Goal: Transaction & Acquisition: Purchase product/service

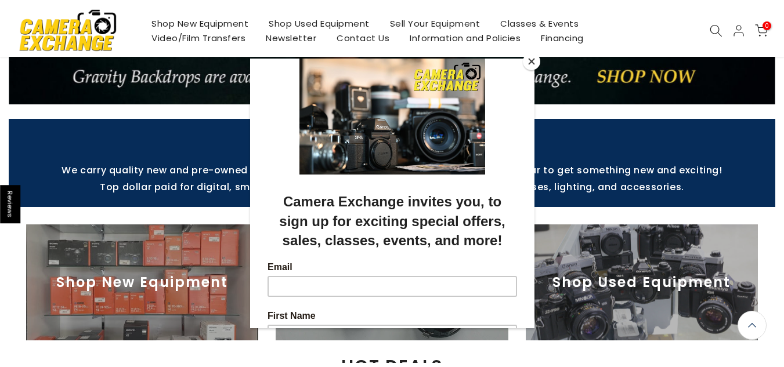
scroll to position [233, 0]
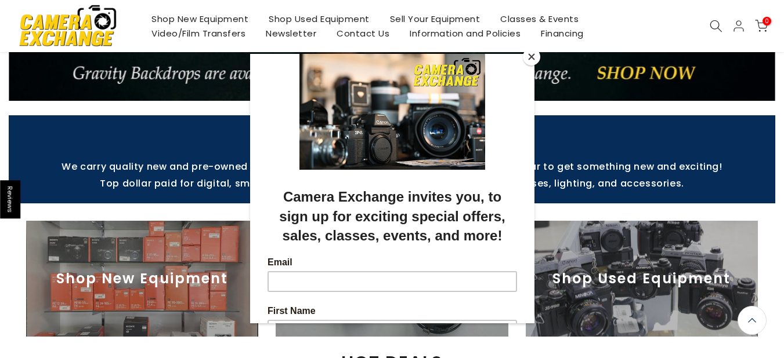
click at [327, 19] on div at bounding box center [392, 179] width 784 height 358
click at [533, 56] on button "Close" at bounding box center [531, 56] width 17 height 17
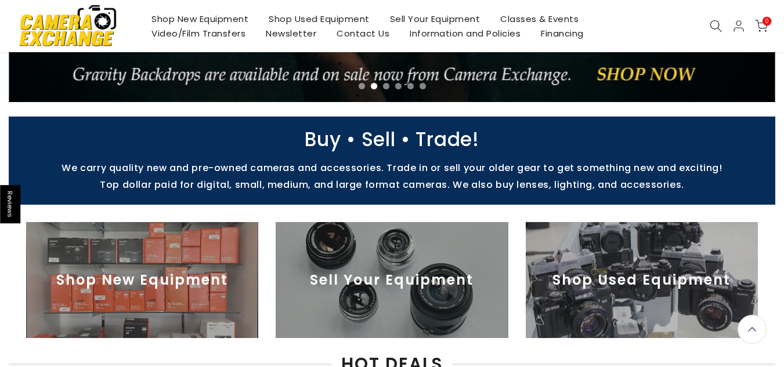
scroll to position [234, 0]
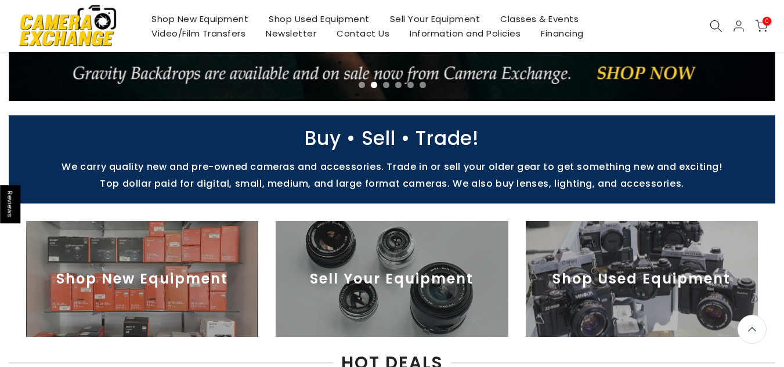
click at [345, 18] on link "Shop Used Equipment" at bounding box center [319, 19] width 121 height 15
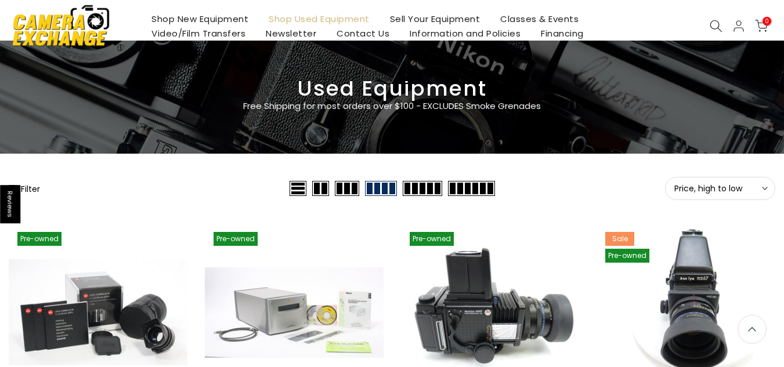
scroll to position [9, 0]
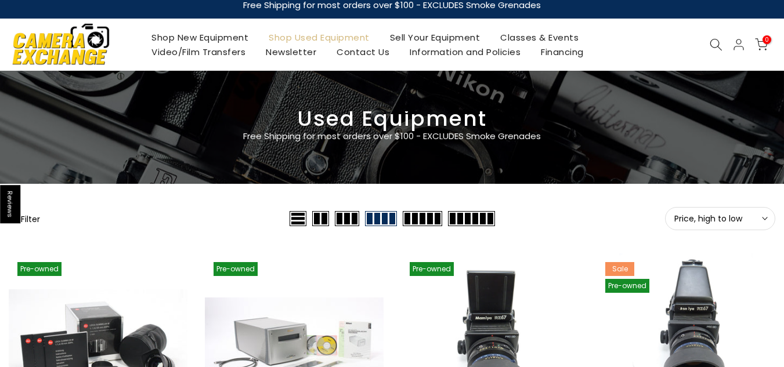
click at [763, 221] on icon at bounding box center [765, 219] width 6 height 6
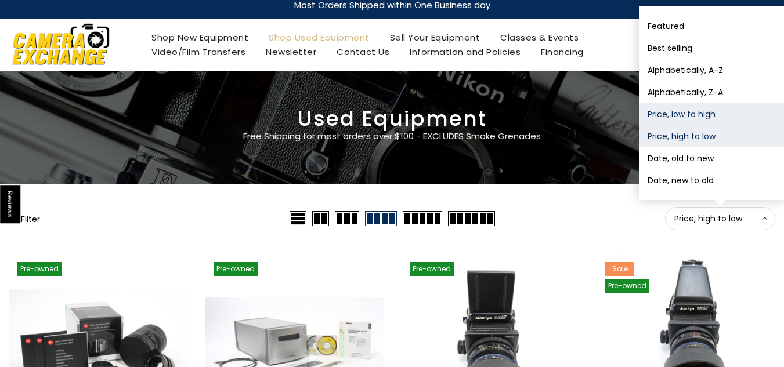
click at [678, 115] on button "Price, low to high" at bounding box center [711, 114] width 145 height 22
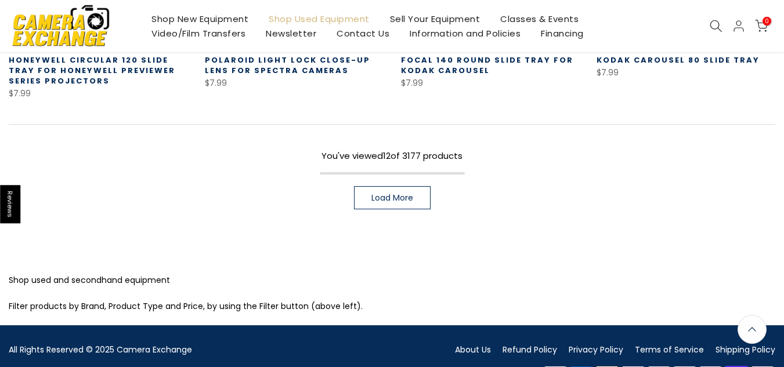
scroll to position [928, 0]
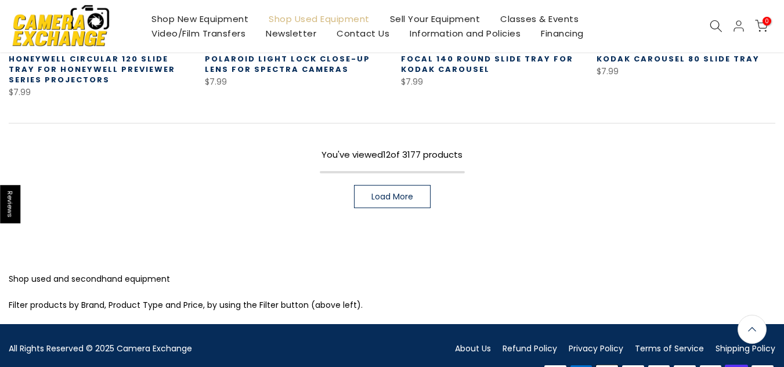
click at [383, 193] on span "Load More" at bounding box center [392, 197] width 42 height 8
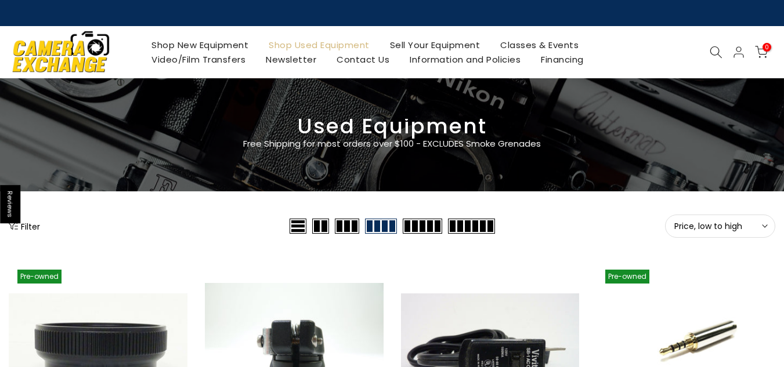
click at [712, 55] on icon at bounding box center [715, 52] width 13 height 13
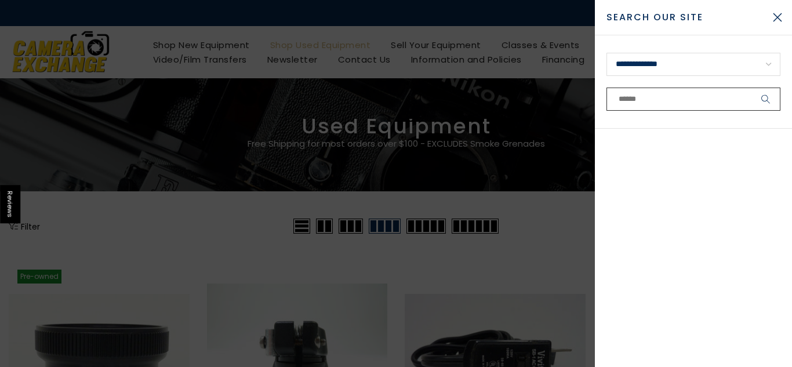
click at [665, 102] on input "text" at bounding box center [694, 99] width 174 height 23
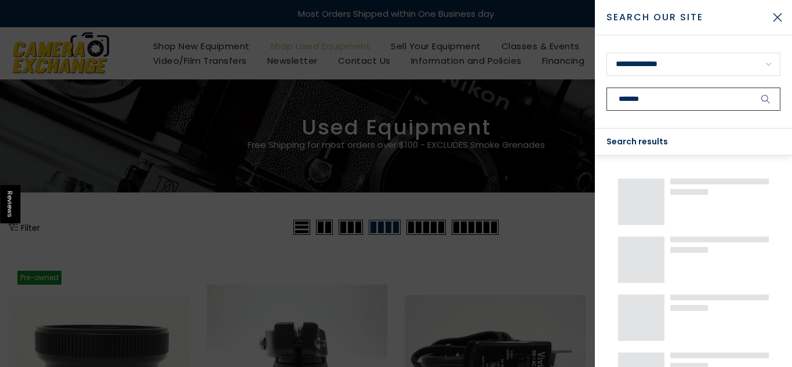
type input "*******"
click at [752, 88] on button "submit" at bounding box center [766, 99] width 29 height 23
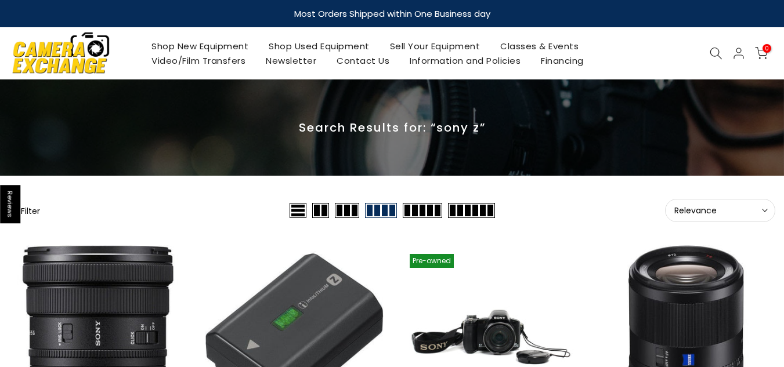
click at [762, 209] on icon at bounding box center [765, 211] width 6 height 6
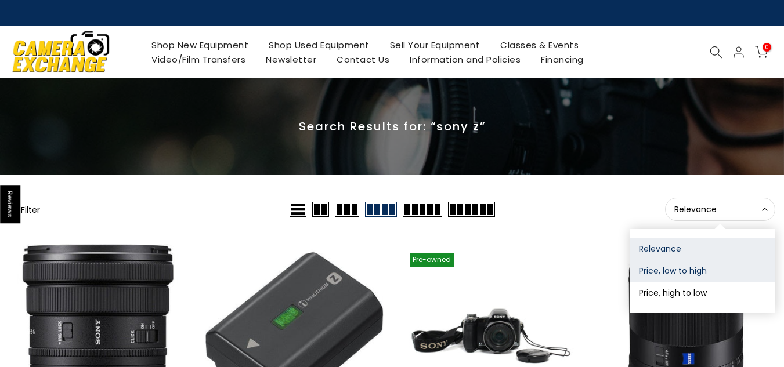
click at [650, 277] on button "Price, low to high" at bounding box center [702, 271] width 145 height 22
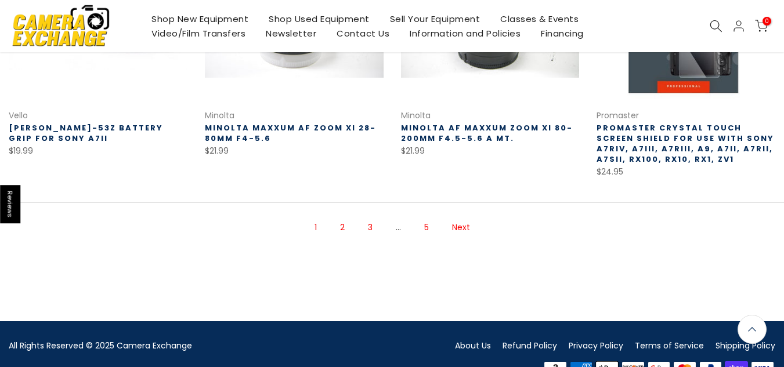
scroll to position [872, 0]
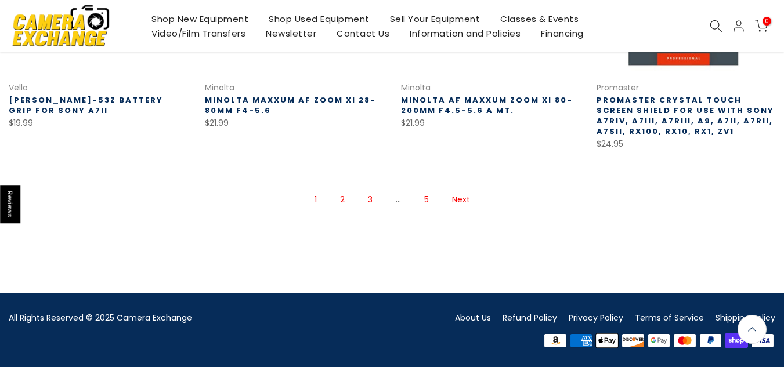
click at [343, 198] on link "2" at bounding box center [342, 200] width 16 height 20
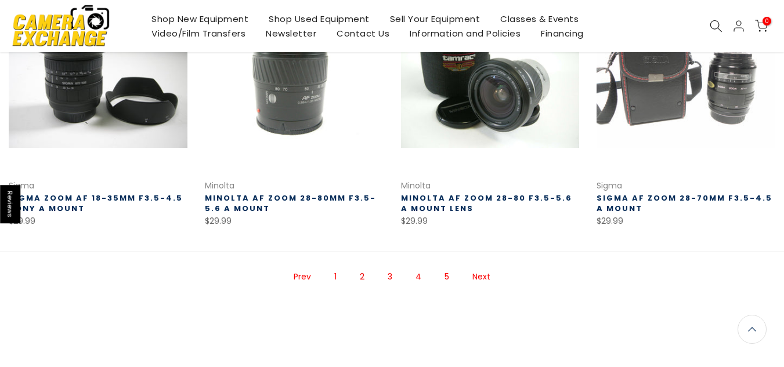
scroll to position [776, 0]
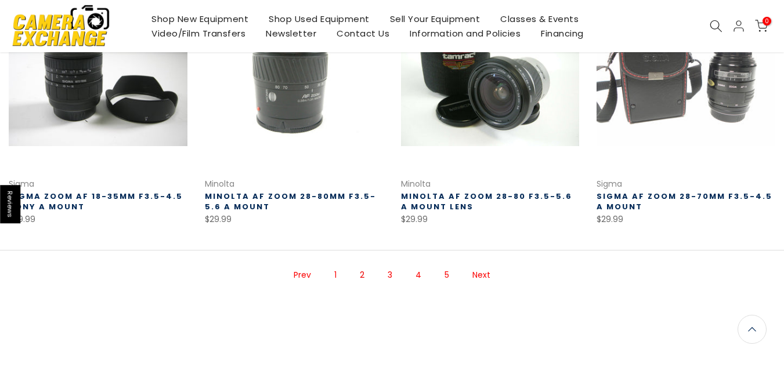
click at [388, 276] on link "3" at bounding box center [390, 275] width 16 height 20
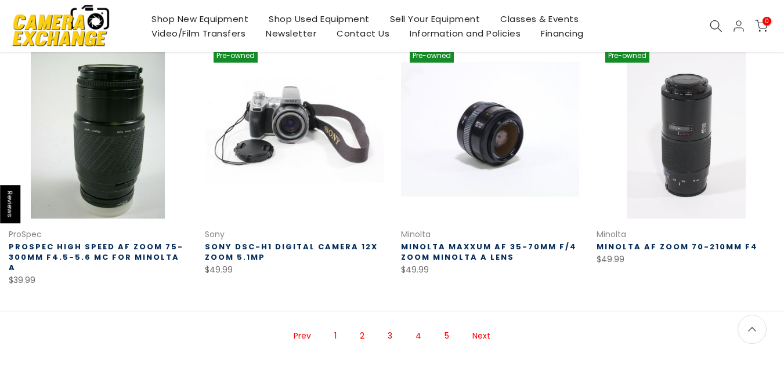
scroll to position [724, 0]
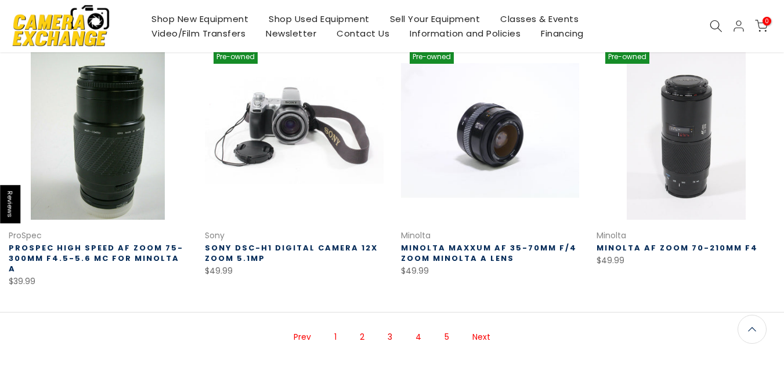
click at [421, 329] on link "4" at bounding box center [418, 337] width 17 height 20
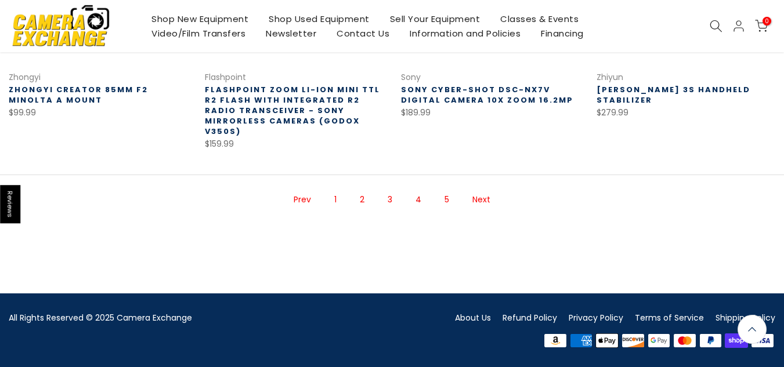
scroll to position [892, 0]
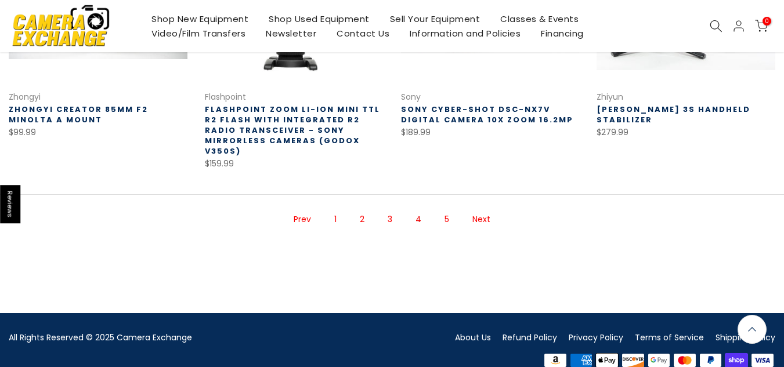
click at [442, 209] on link "5" at bounding box center [447, 219] width 16 height 20
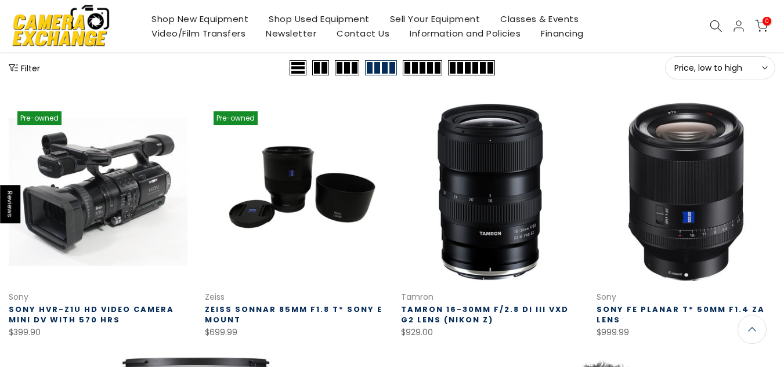
scroll to position [142, 0]
